Goal: Find specific page/section

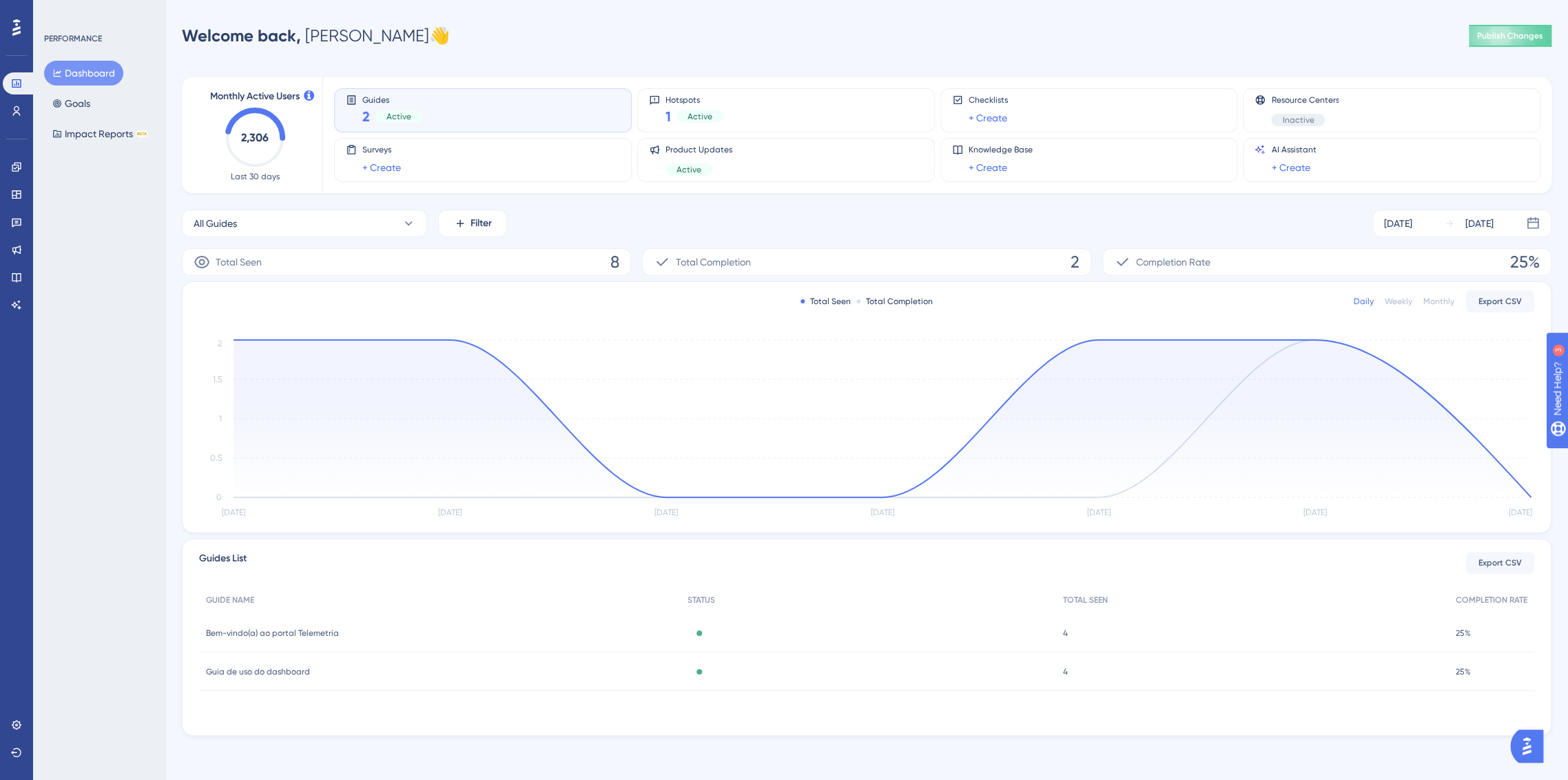
drag, startPoint x: 122, startPoint y: 224, endPoint x: 115, endPoint y: 209, distance: 16.6
click at [122, 224] on div "PERFORMANCE Dashboard Goals Impact Reports BETA" at bounding box center [99, 390] width 132 height 780
click at [20, 191] on icon at bounding box center [16, 194] width 9 height 8
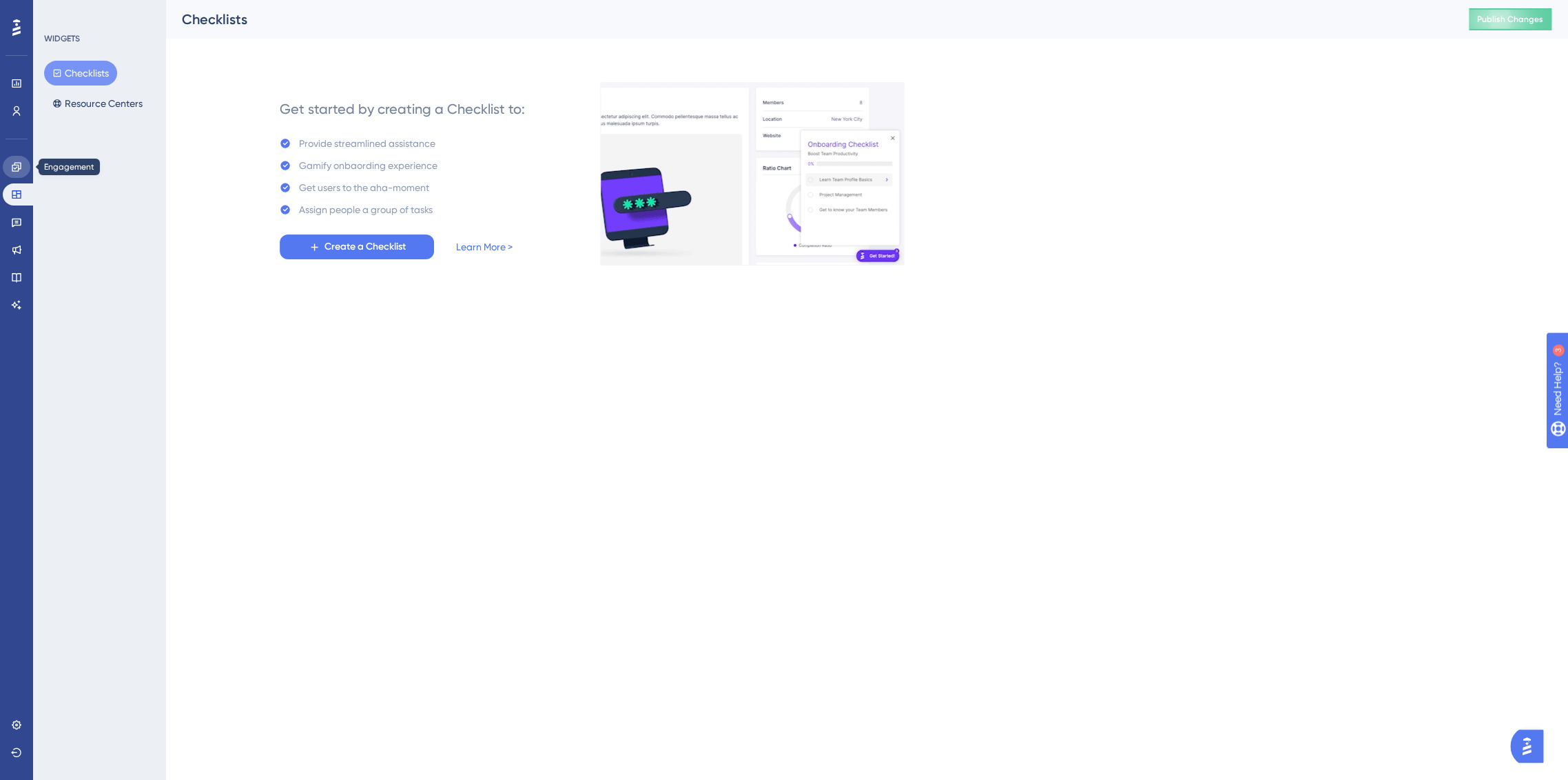
click at [20, 163] on icon at bounding box center [16, 166] width 9 height 9
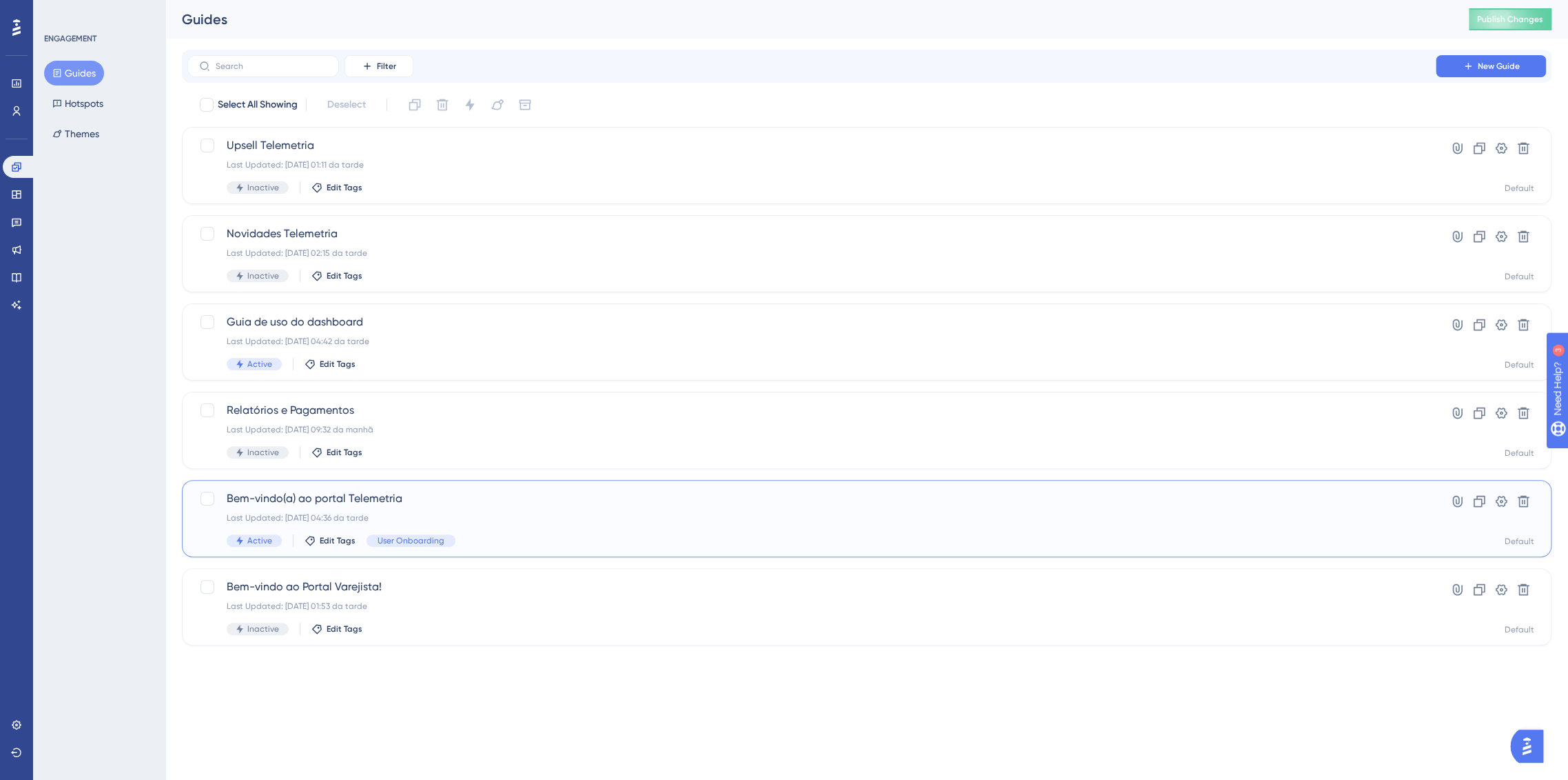
click at [442, 496] on span "Bem-vindo(a) ao portal Telemetria" at bounding box center [812, 498] width 1170 height 16
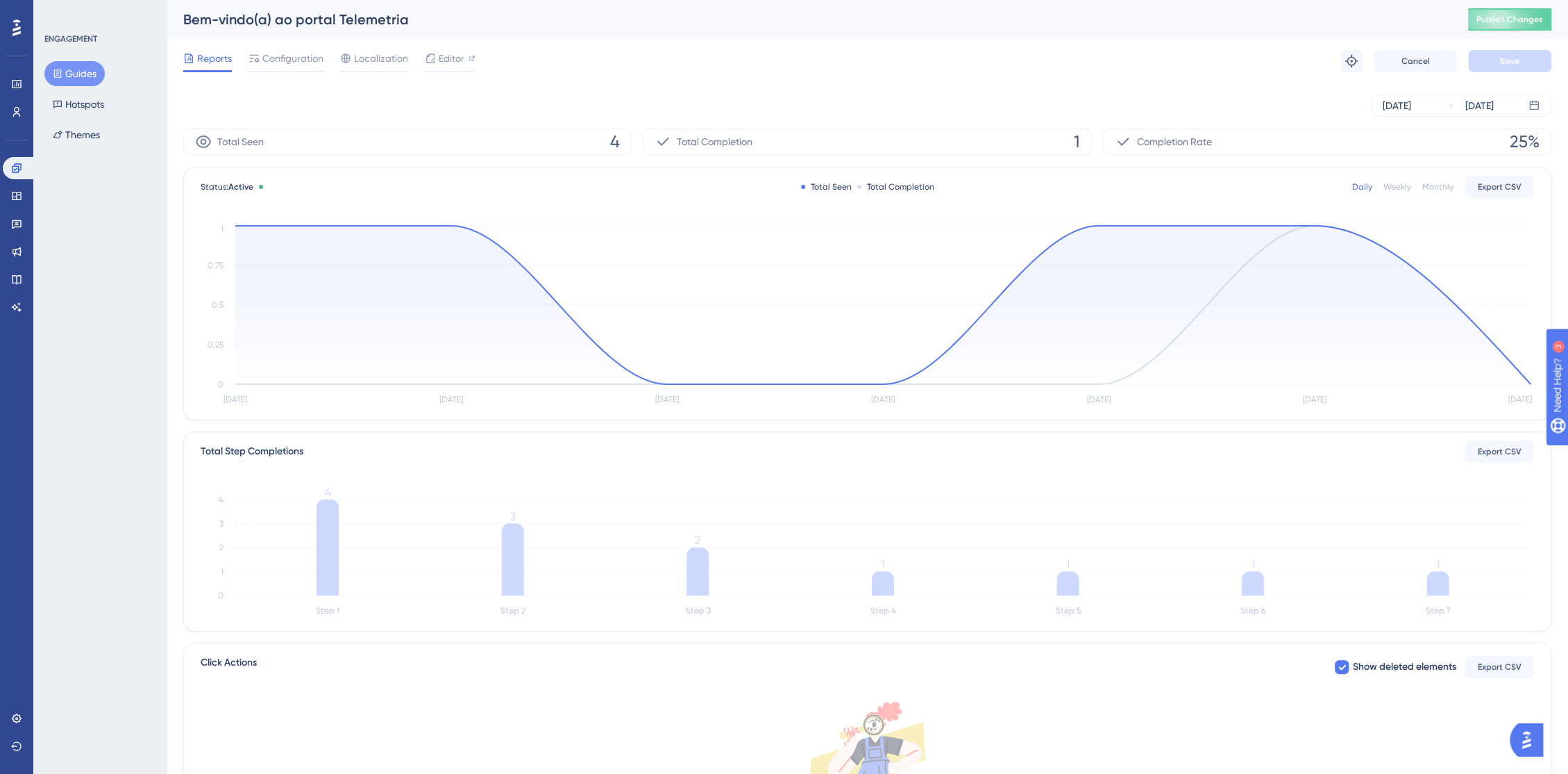
click at [1011, 58] on div "Reports Configuration Localization Editor Troubleshoot Cancel Save" at bounding box center [866, 60] width 1368 height 44
click at [448, 63] on span "Editor" at bounding box center [451, 58] width 26 height 16
